Goal: Navigation & Orientation: Understand site structure

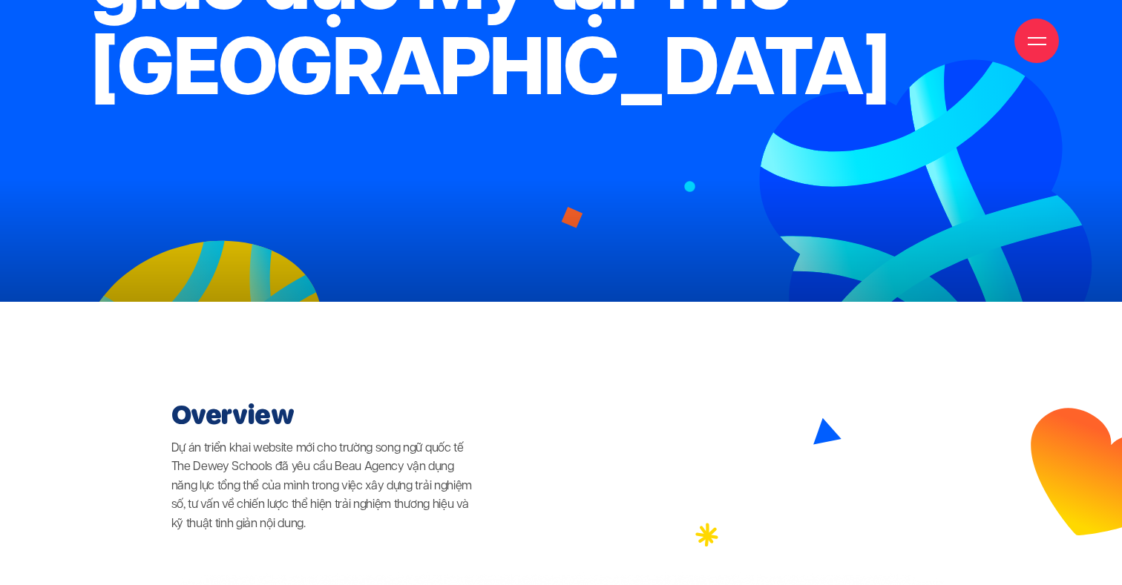
scroll to position [490, 0]
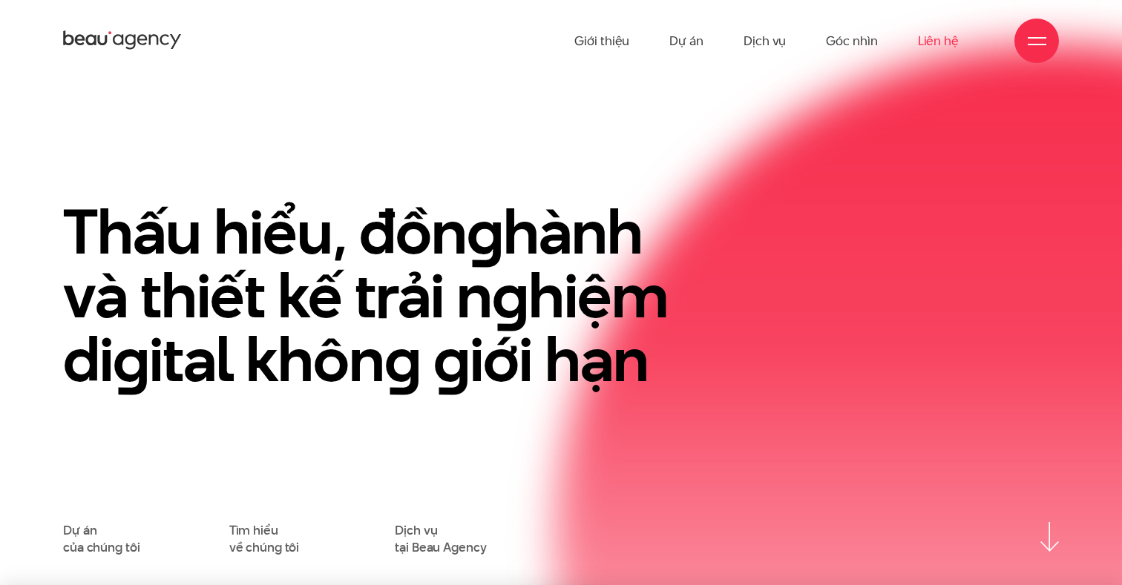
click at [944, 44] on link "Liên hệ" at bounding box center [938, 41] width 41 height 82
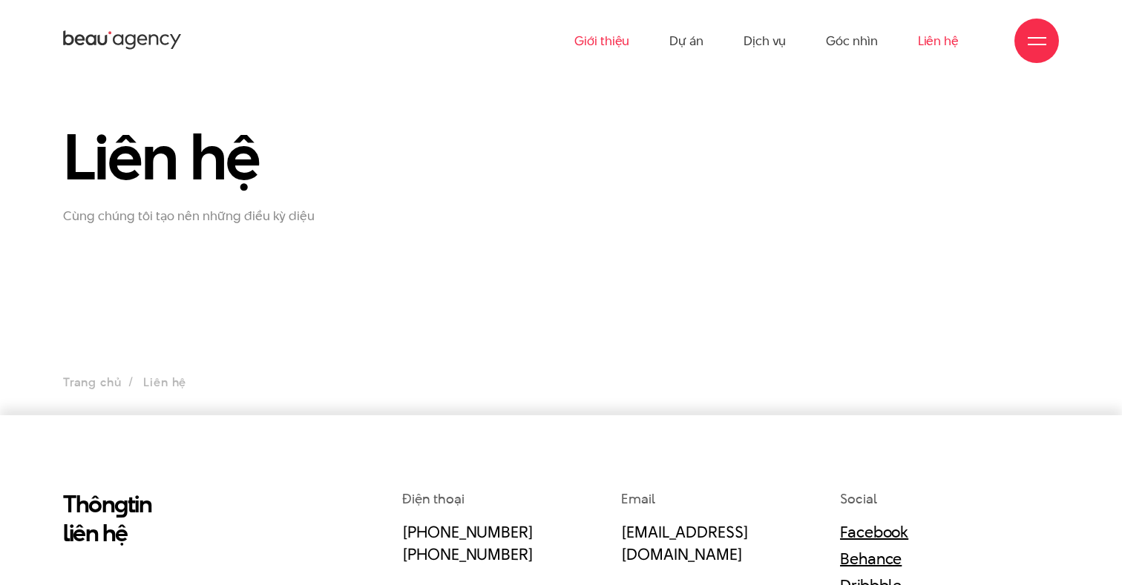
click at [608, 55] on link "Giới thiệu" at bounding box center [601, 41] width 55 height 82
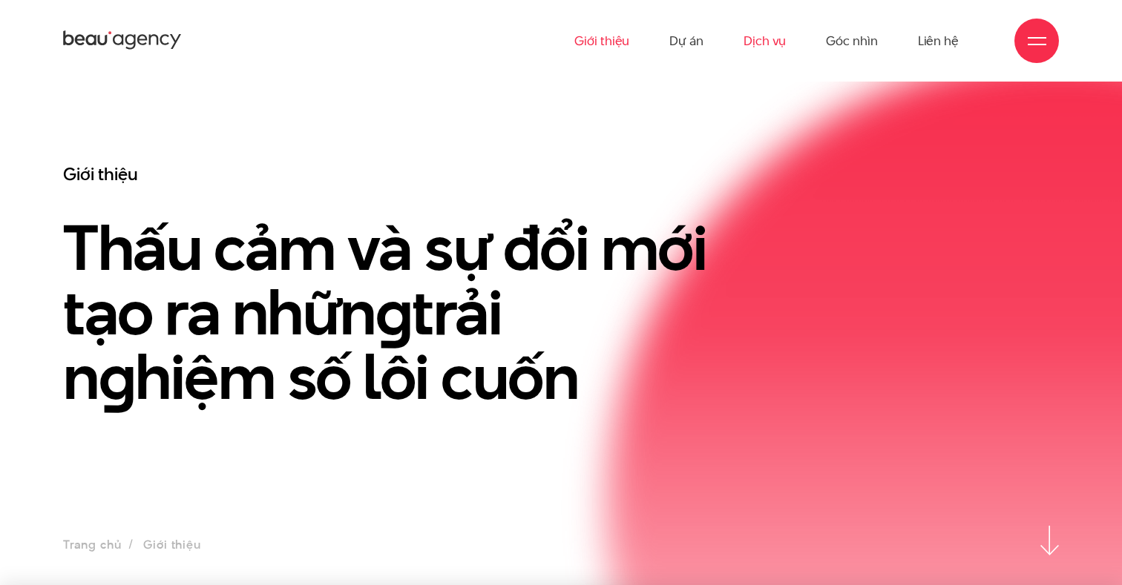
click at [758, 41] on link "Dịch vụ" at bounding box center [765, 41] width 42 height 82
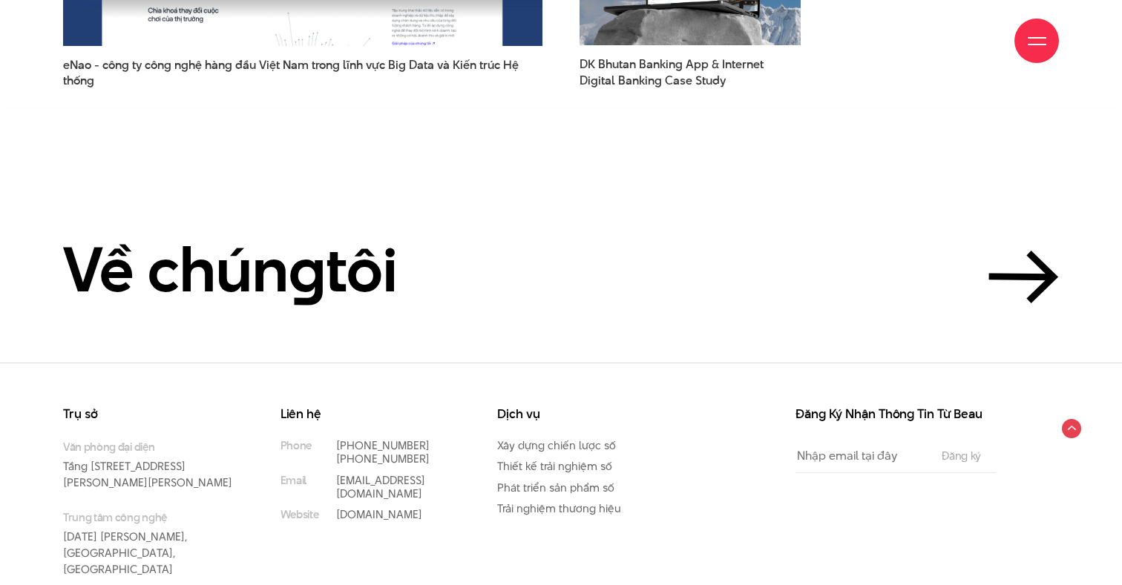
scroll to position [4034, 0]
